Goal: Task Accomplishment & Management: Use online tool/utility

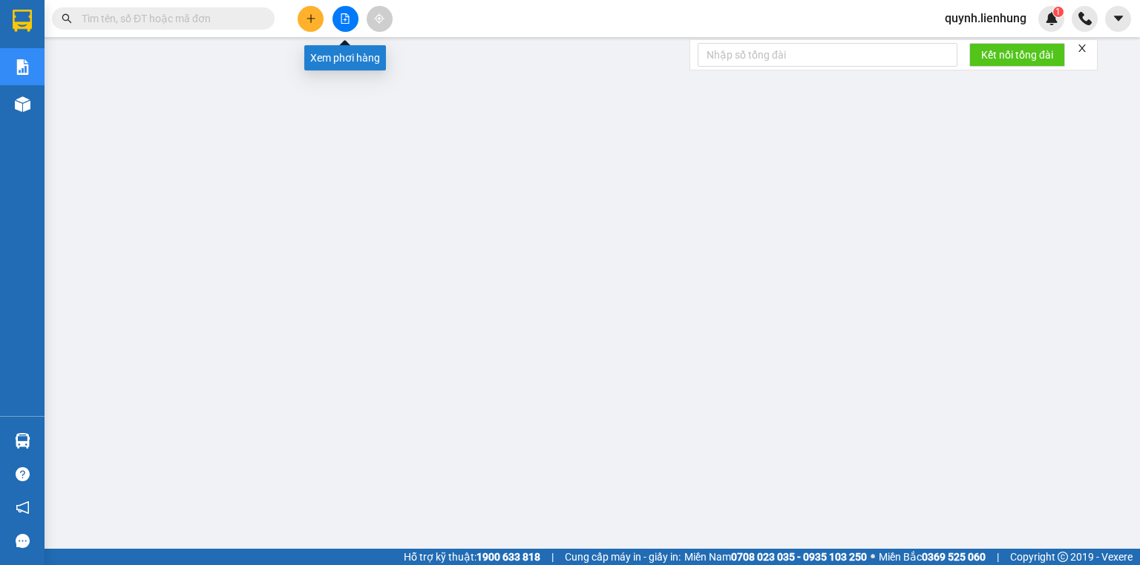
click at [348, 24] on button at bounding box center [345, 19] width 26 height 26
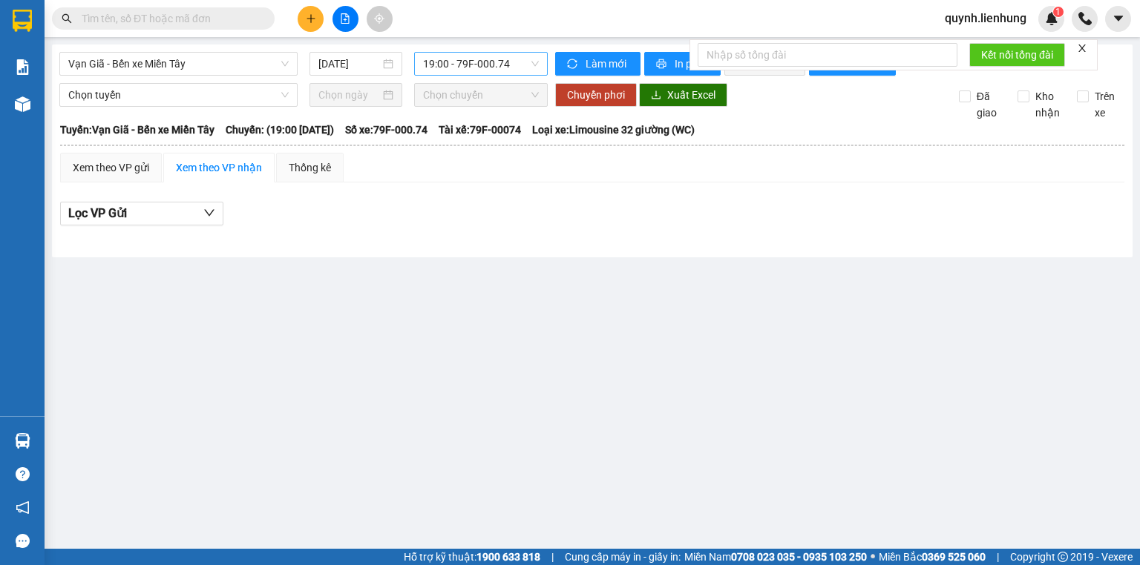
click at [457, 74] on span "19:00 - 79F-000.74" at bounding box center [481, 64] width 117 height 22
click at [476, 141] on div "19:15 - 50F-042.94" at bounding box center [481, 141] width 116 height 16
click at [675, 58] on span "In phơi" at bounding box center [692, 64] width 34 height 16
click at [335, 65] on input "11/08/2025" at bounding box center [348, 64] width 61 height 16
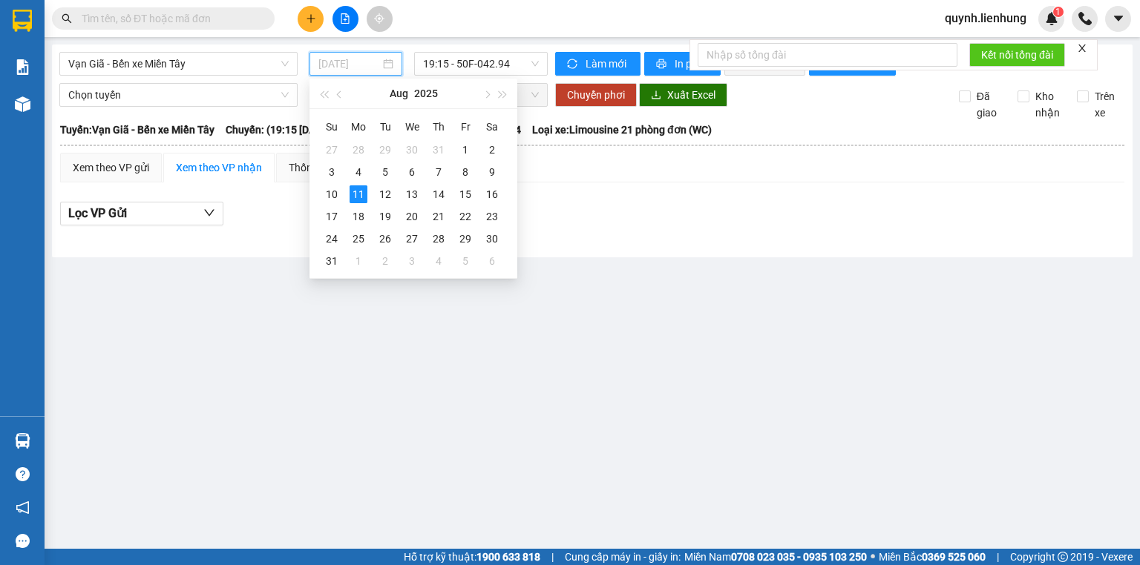
type input "11/08/2025"
click at [476, 65] on span "19:15 - 50F-042.94" at bounding box center [481, 64] width 117 height 22
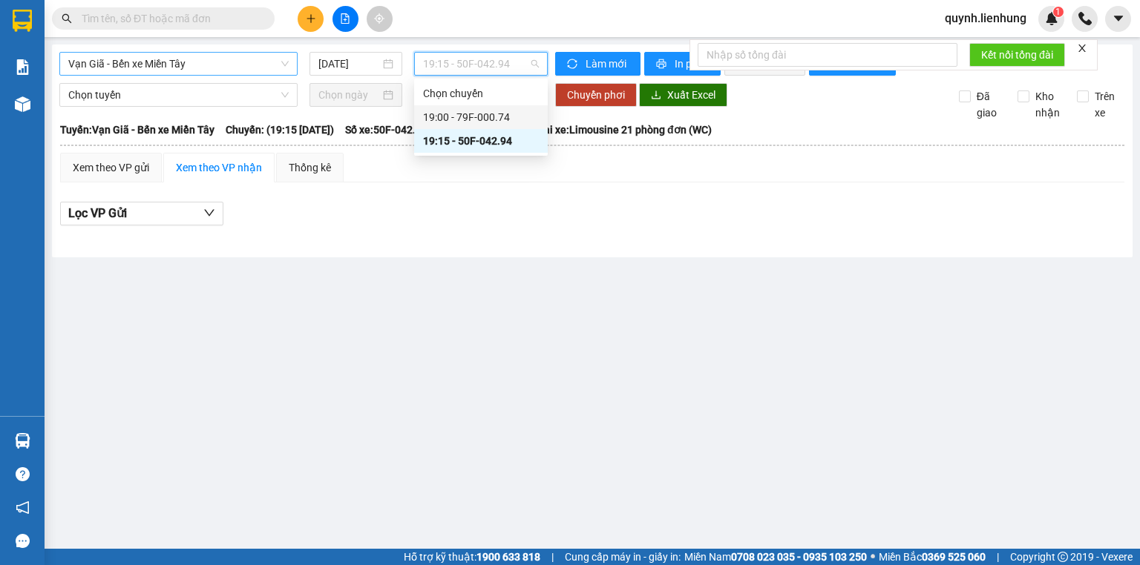
click at [169, 60] on span "Vạn Giã - Bến xe Miền Tây" at bounding box center [178, 64] width 220 height 22
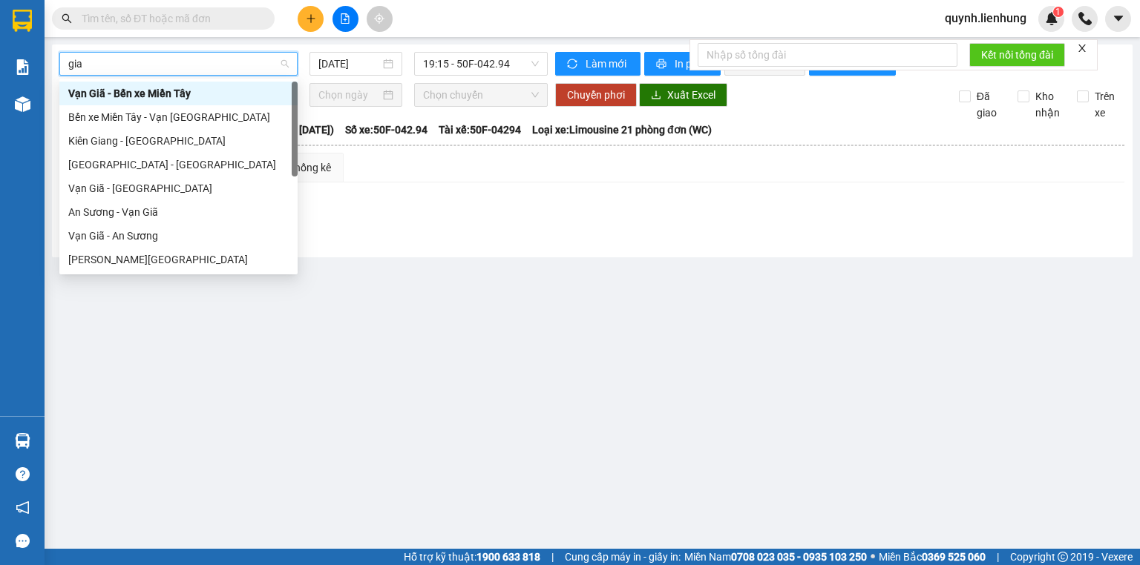
type input "giã"
type input "11/08/2025"
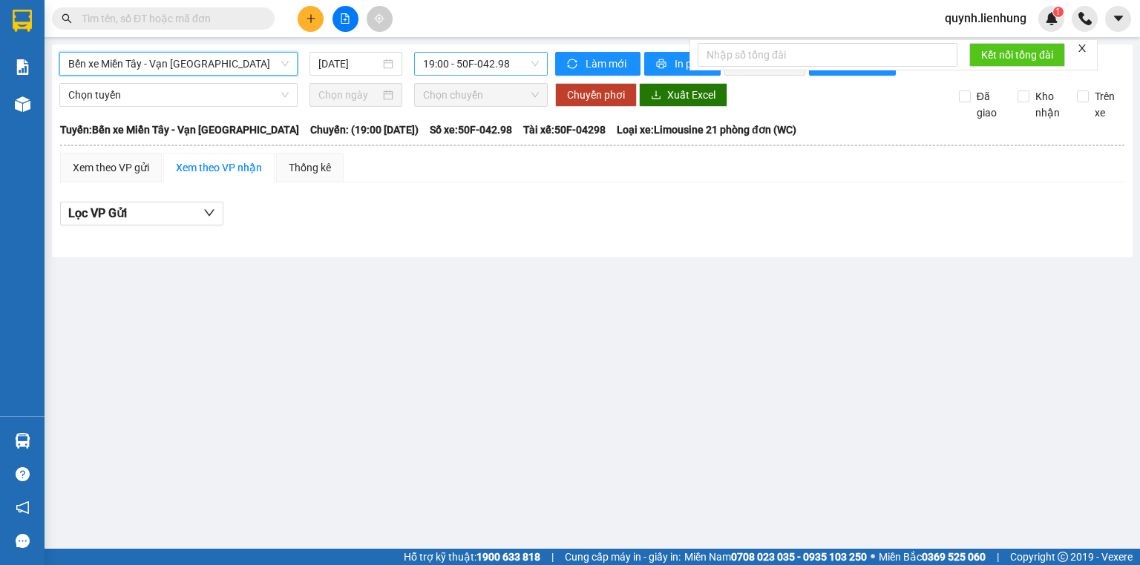
click at [502, 73] on span "19:00 - 50F-042.98" at bounding box center [481, 64] width 117 height 22
click at [481, 140] on div "20:00 - 79H-052.09" at bounding box center [481, 141] width 116 height 16
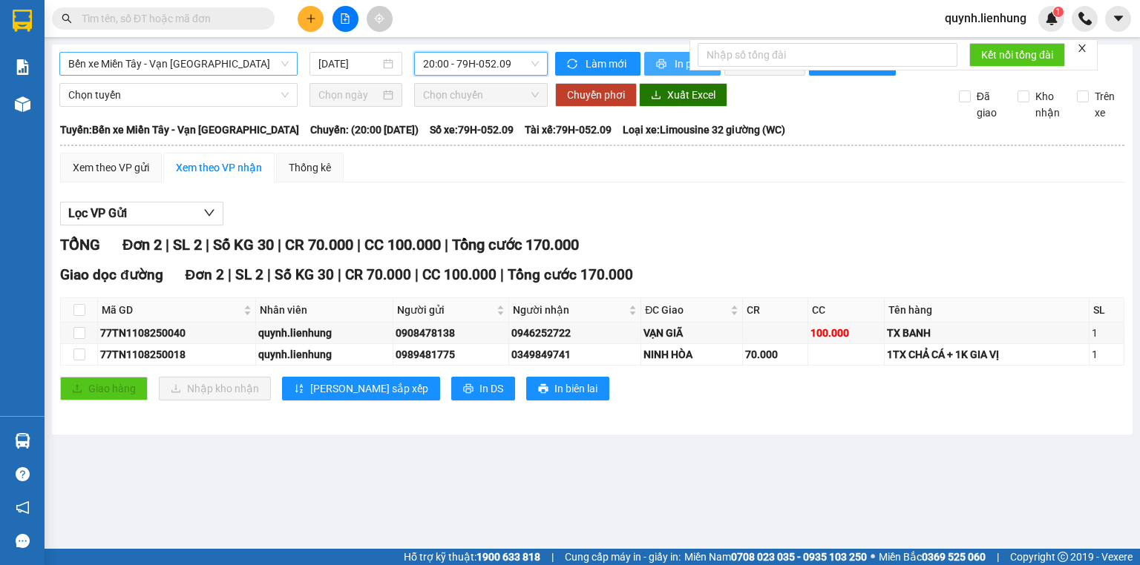
click at [665, 63] on span "printer" at bounding box center [662, 65] width 13 height 12
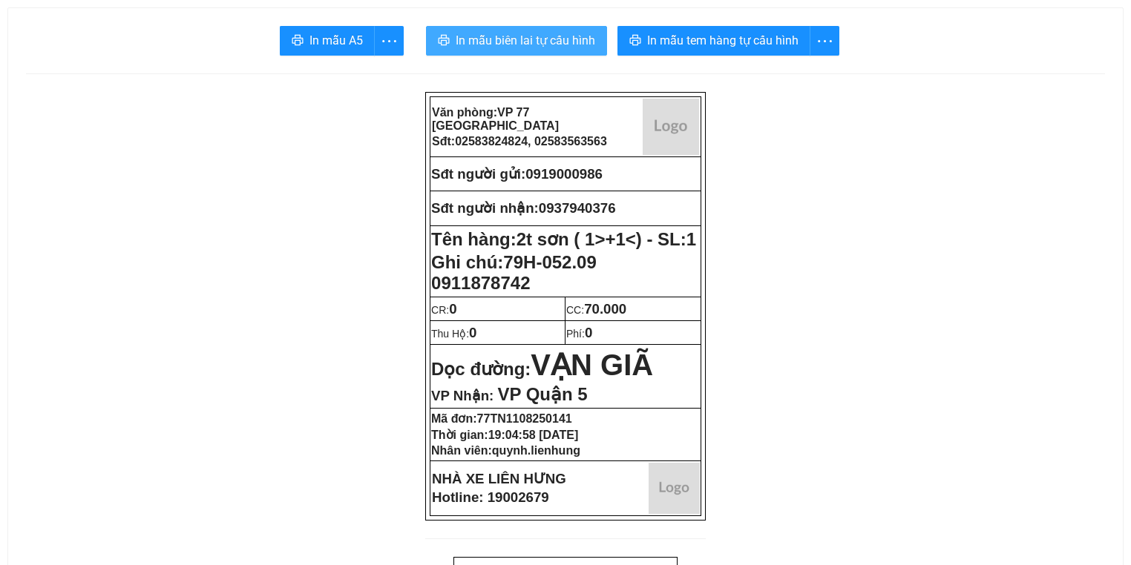
click at [513, 46] on span "In mẫu biên lai tự cấu hình" at bounding box center [526, 40] width 140 height 19
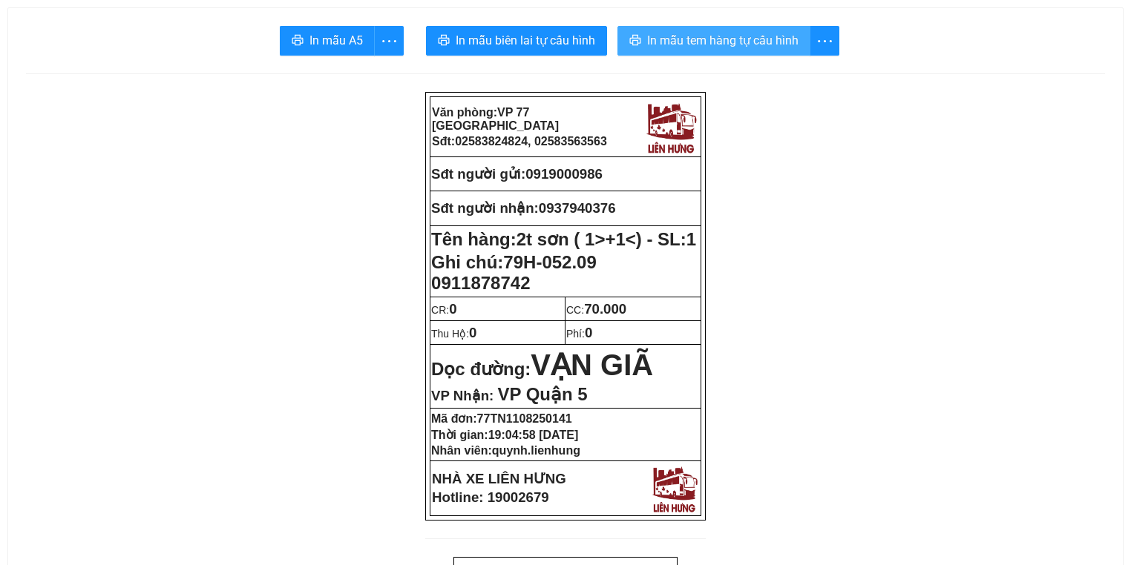
click at [752, 39] on span "In mẫu tem hàng tự cấu hình" at bounding box center [722, 40] width 151 height 19
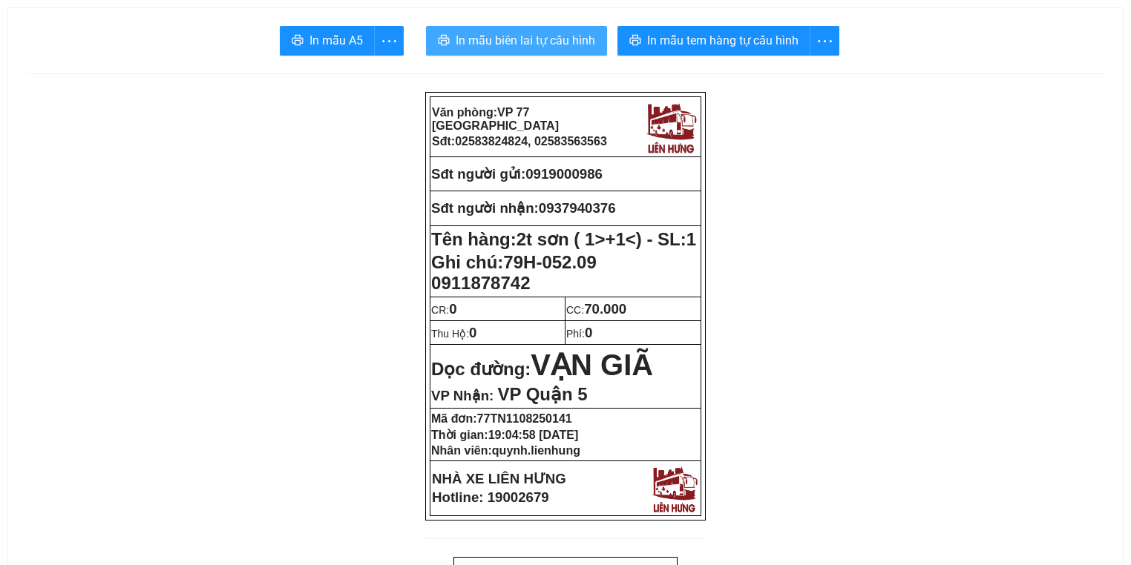
click at [488, 37] on span "In mẫu biên lai tự cấu hình" at bounding box center [526, 40] width 140 height 19
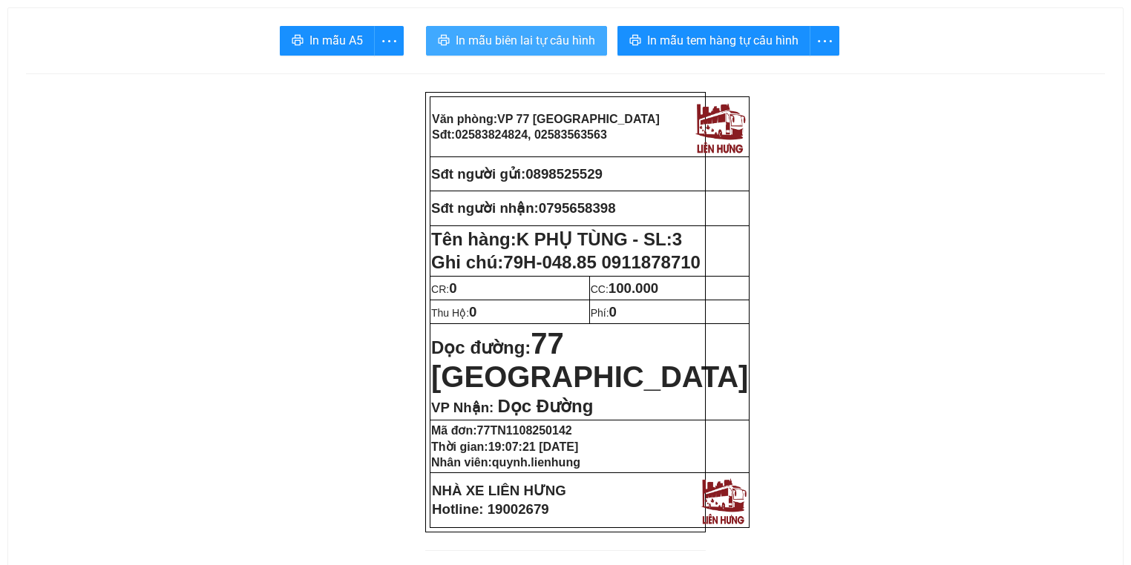
click at [483, 33] on span "In mẫu biên lai tự cấu hình" at bounding box center [526, 40] width 140 height 19
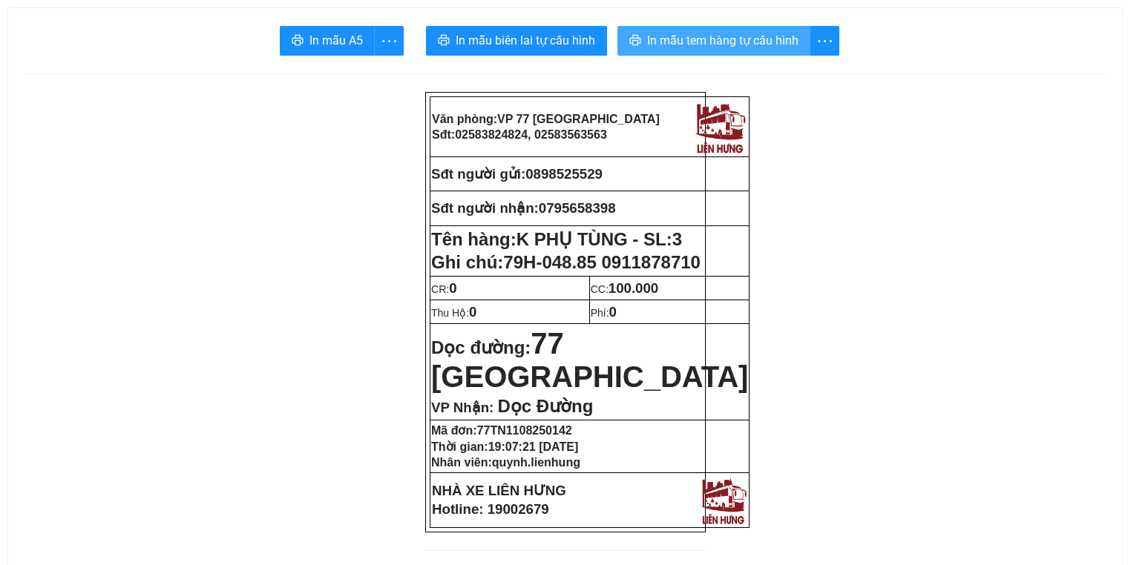
click at [744, 50] on button "In mẫu tem hàng tự cấu hình" at bounding box center [713, 41] width 193 height 30
